Goal: Task Accomplishment & Management: Manage account settings

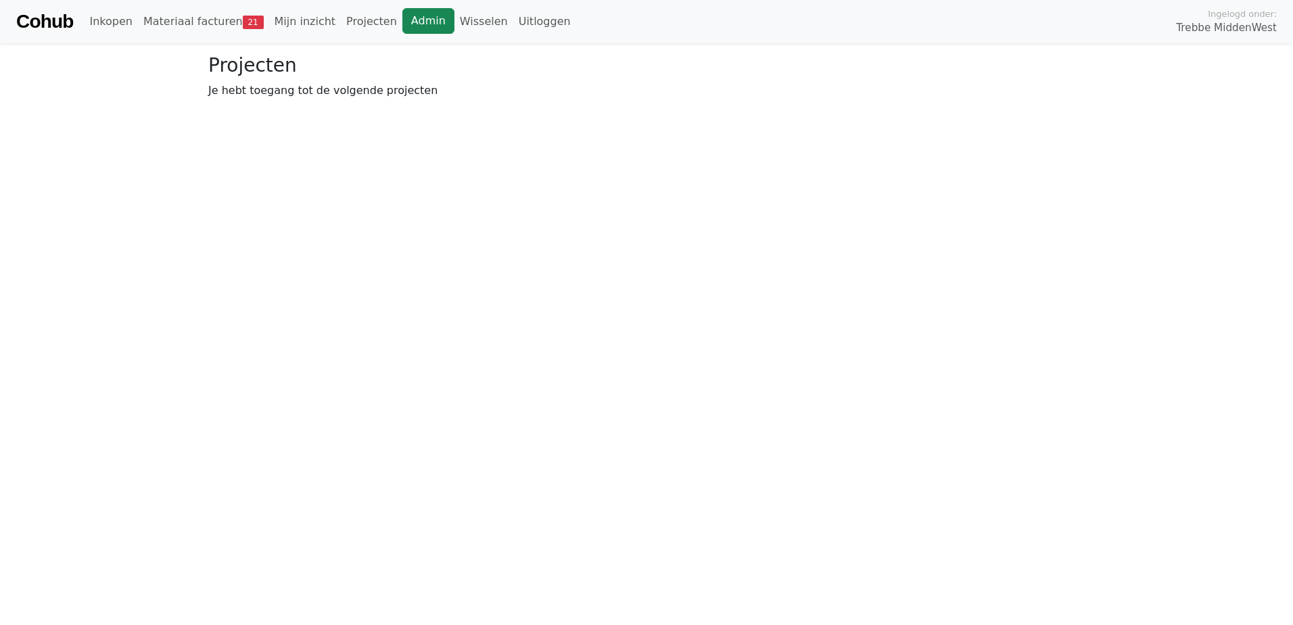
click at [407, 24] on link "Admin" at bounding box center [428, 21] width 52 height 26
click at [454, 16] on link "Wisselen" at bounding box center [483, 21] width 59 height 27
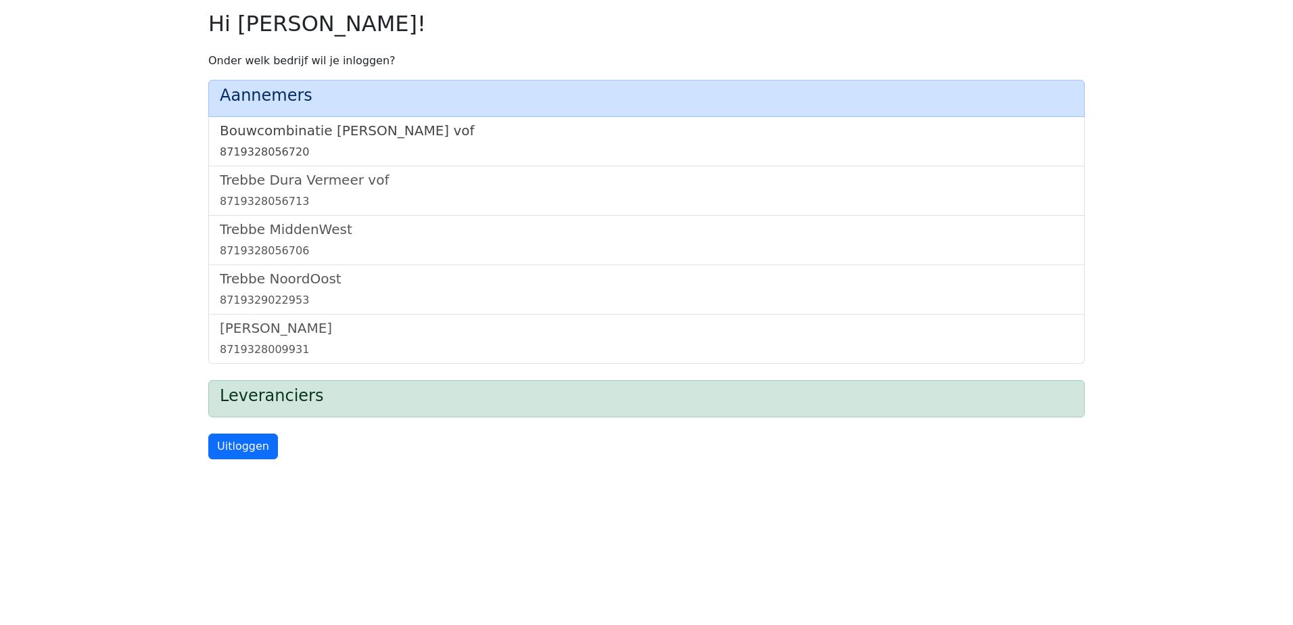
click at [366, 126] on h5 "Bouwcombinatie [PERSON_NAME] vof" at bounding box center [646, 130] width 853 height 16
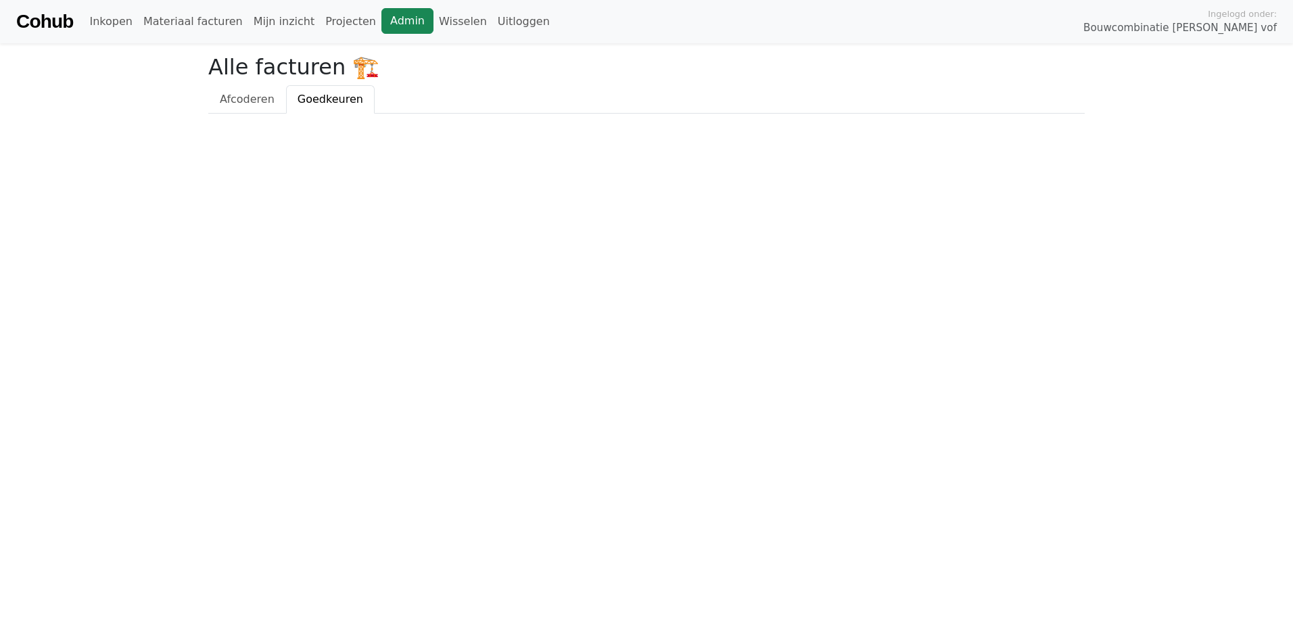
click at [381, 29] on link "Admin" at bounding box center [407, 21] width 52 height 26
click at [433, 21] on link "Wisselen" at bounding box center [462, 21] width 59 height 27
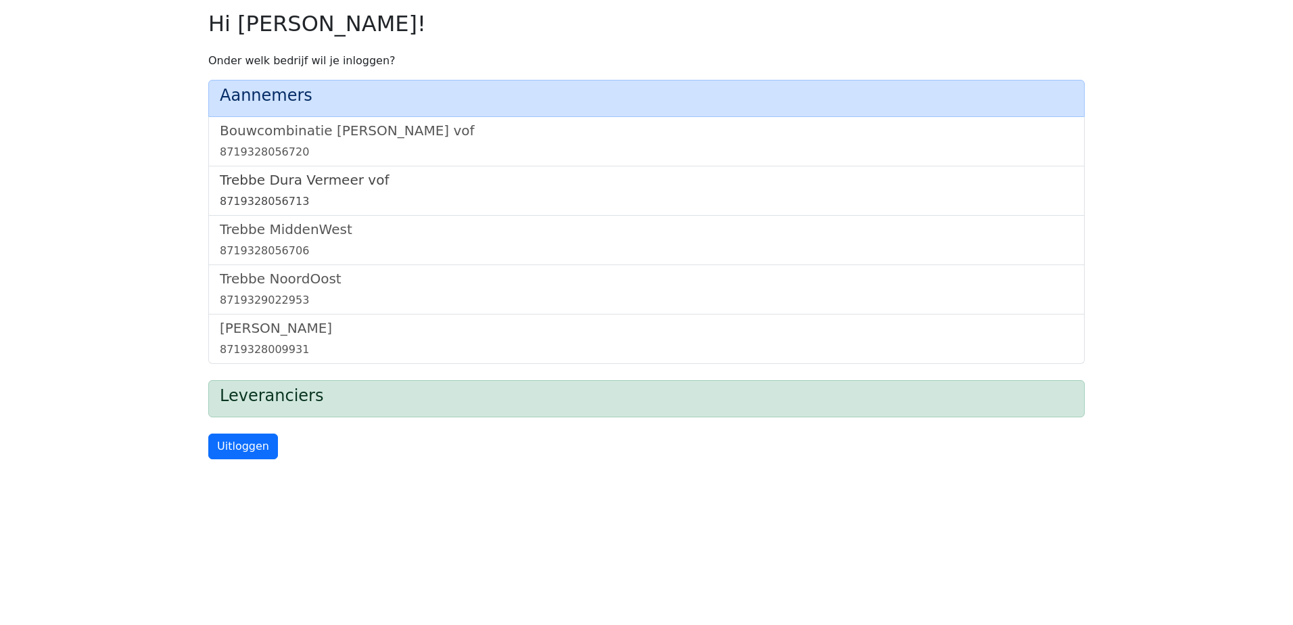
click at [275, 186] on h5 "Trebbe Dura Vermeer vof" at bounding box center [646, 180] width 853 height 16
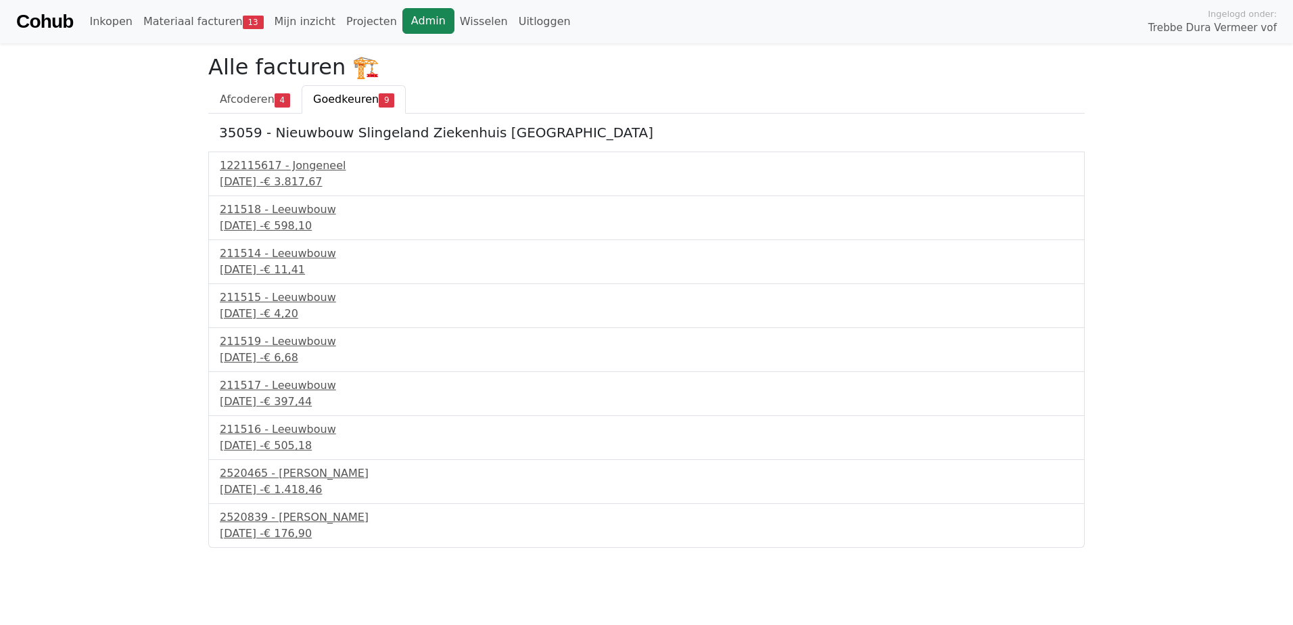
click at [402, 16] on link "Admin" at bounding box center [428, 21] width 52 height 26
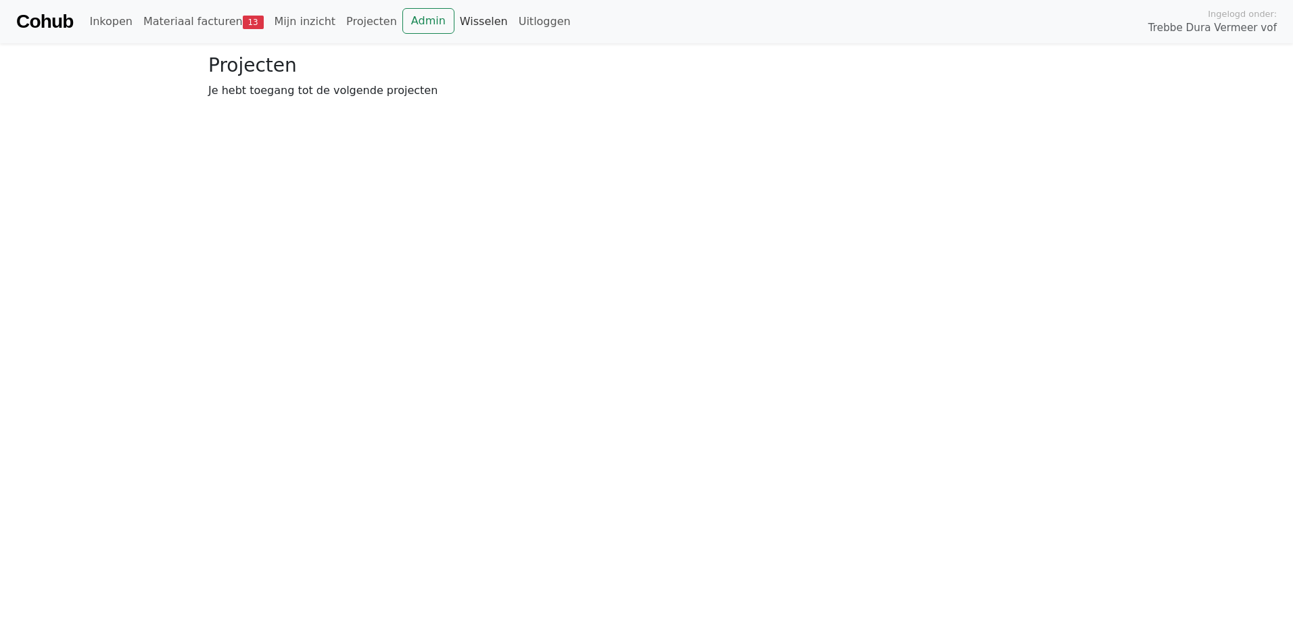
click at [456, 28] on link "Wisselen" at bounding box center [483, 21] width 59 height 27
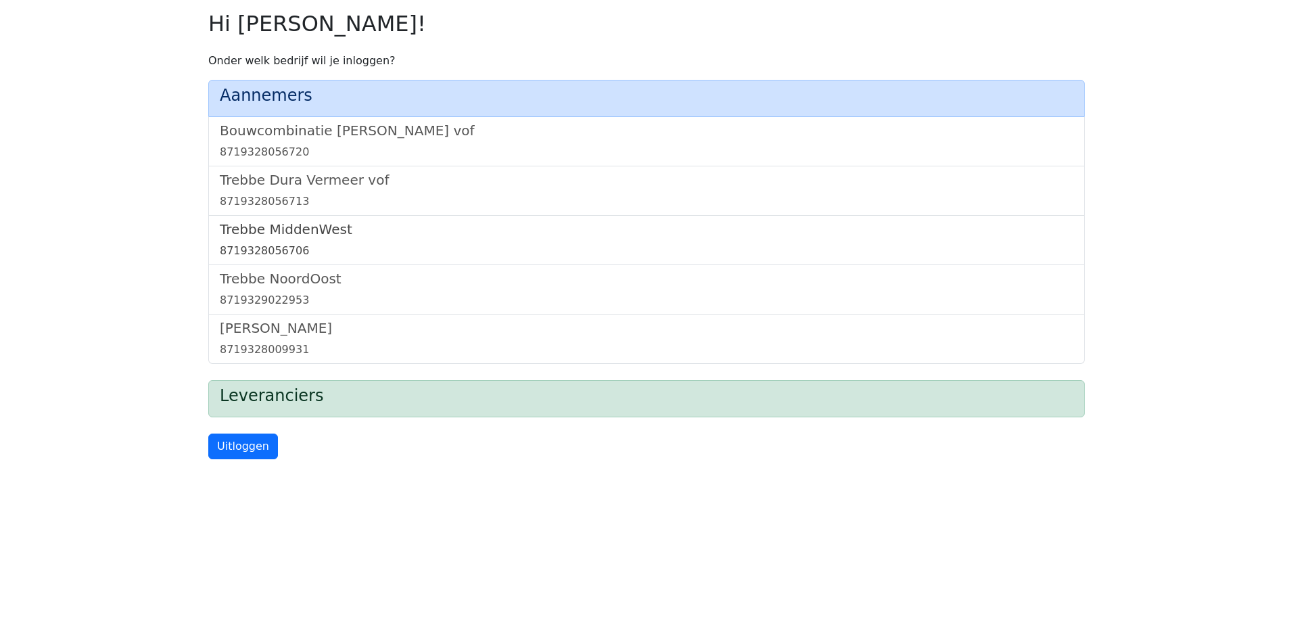
click at [288, 233] on h5 "Trebbe MiddenWest" at bounding box center [646, 229] width 853 height 16
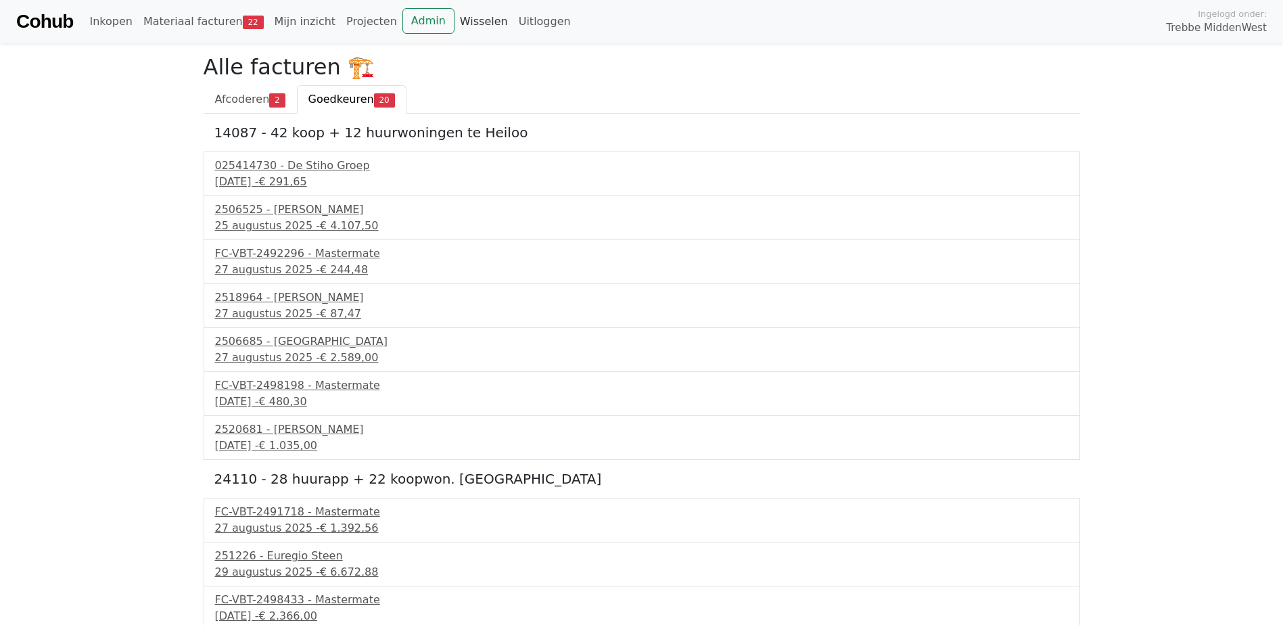
click at [454, 16] on link "Wisselen" at bounding box center [483, 21] width 59 height 27
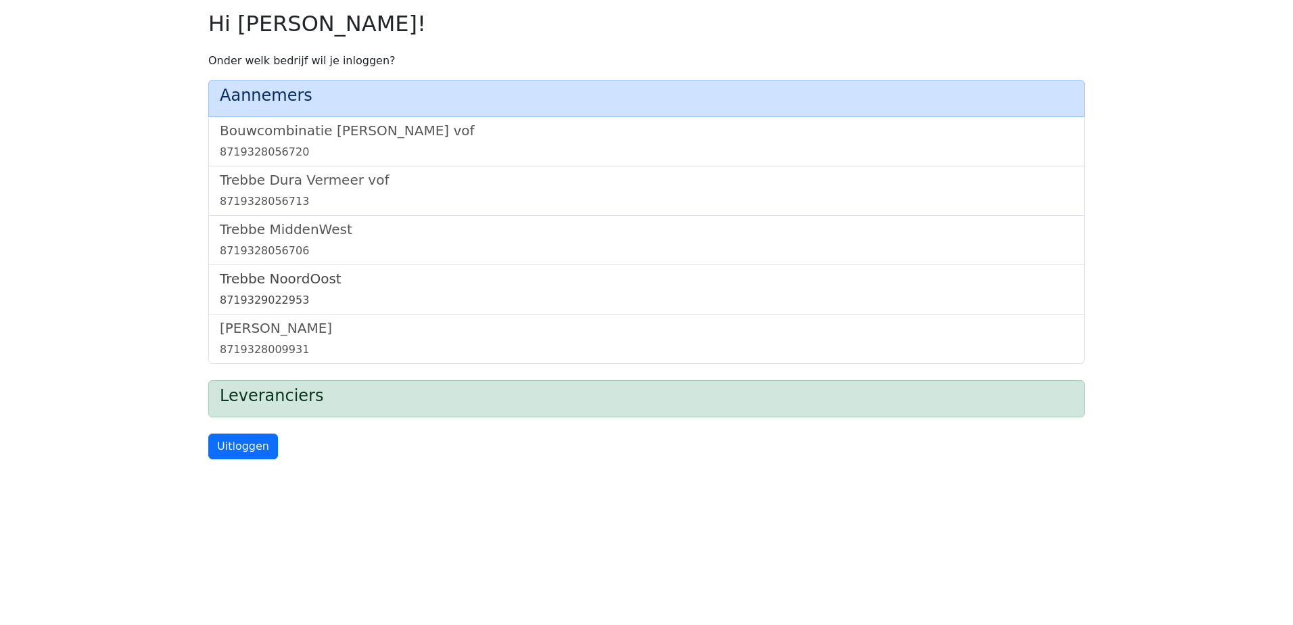
click at [265, 283] on h5 "Trebbe NoordOost" at bounding box center [646, 279] width 853 height 16
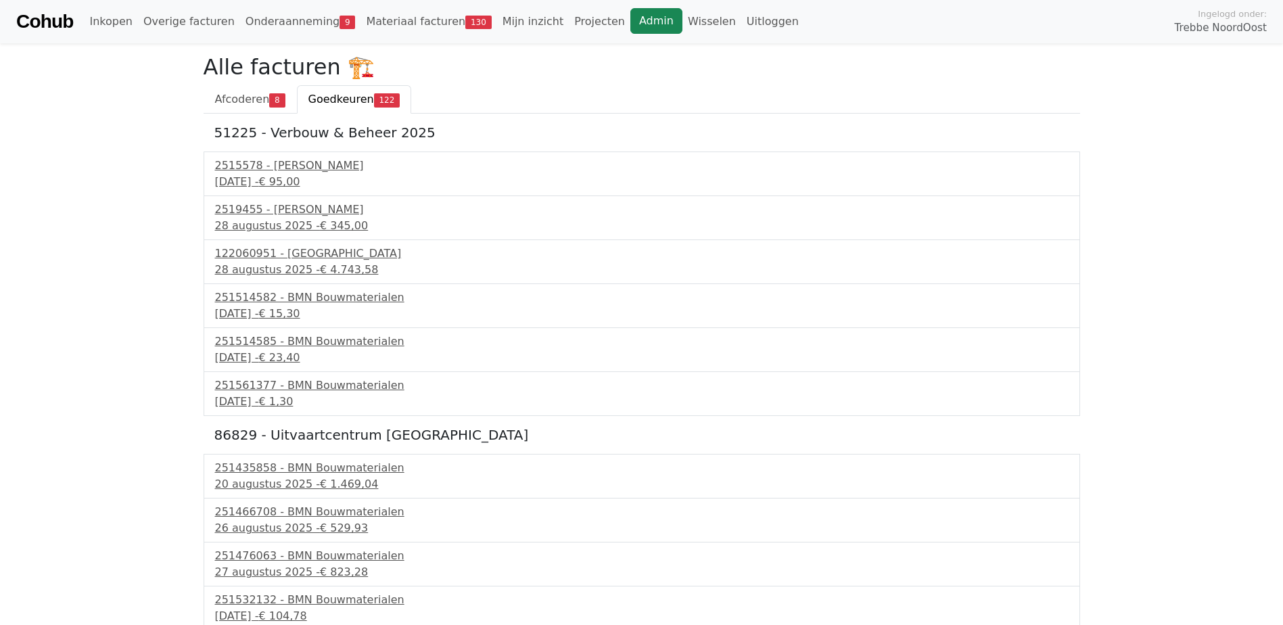
click at [630, 22] on link "Admin" at bounding box center [656, 21] width 52 height 26
